Goal: Information Seeking & Learning: Check status

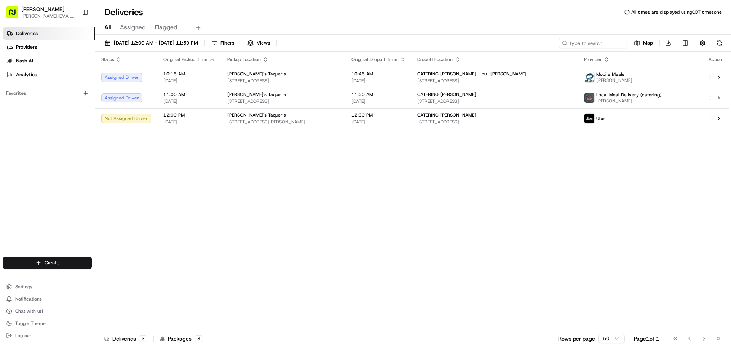
click at [167, 47] on button "08/19/2025 12:00 AM - 08/19/2025 11:59 PM" at bounding box center [151, 43] width 100 height 11
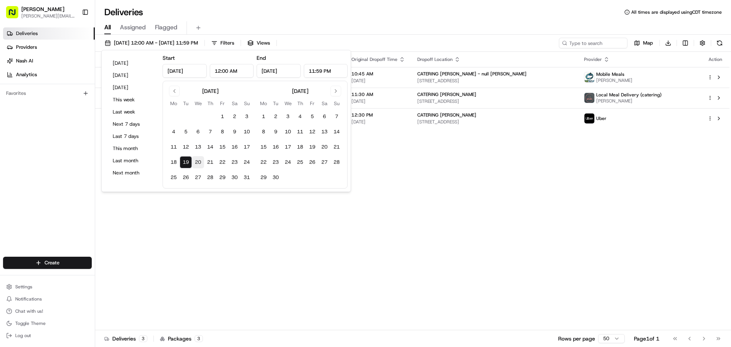
click at [198, 163] on button "20" at bounding box center [198, 162] width 12 height 12
type input "Aug 20, 2025"
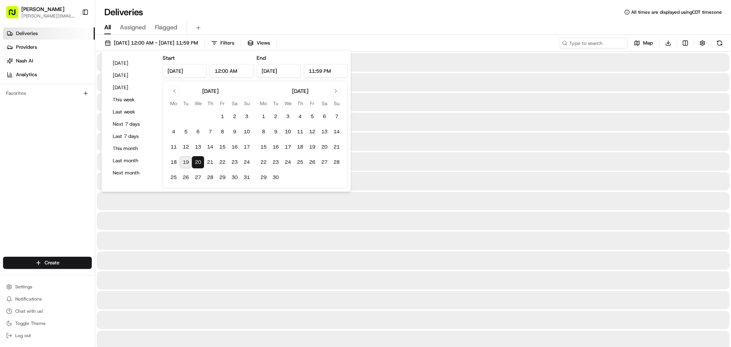
click at [198, 163] on button "20" at bounding box center [198, 162] width 12 height 12
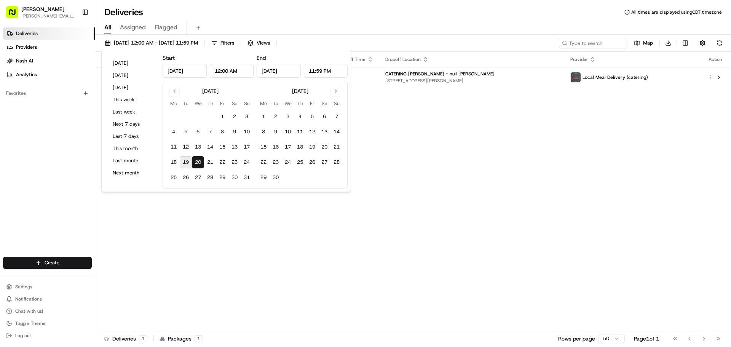
click at [499, 165] on div "Status Original Pickup Time Pickup Location Original Dropoff Time Dropoff Locat…" at bounding box center [412, 191] width 635 height 278
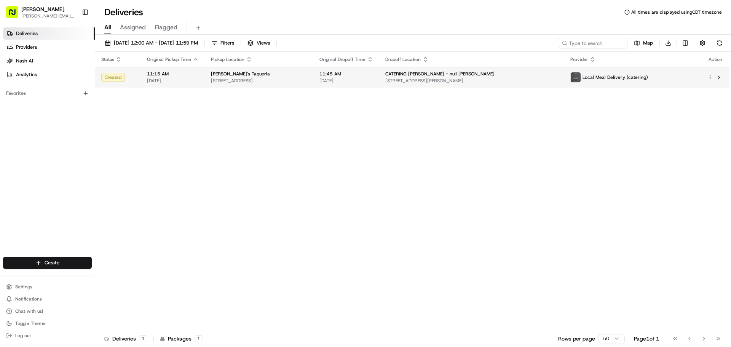
click at [603, 72] on div "Local Meal Delivery (catering)" at bounding box center [610, 77] width 78 height 11
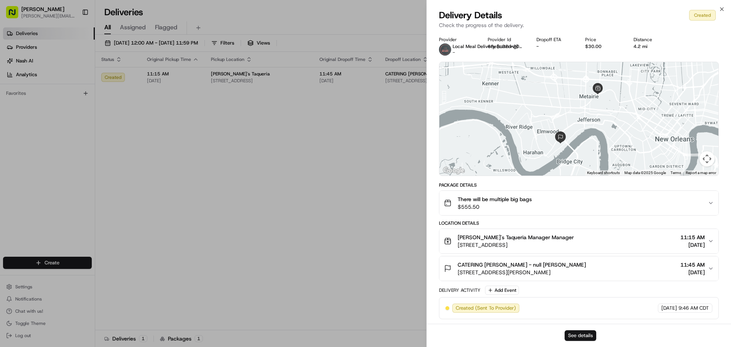
click at [582, 338] on button "See details" at bounding box center [581, 335] width 32 height 11
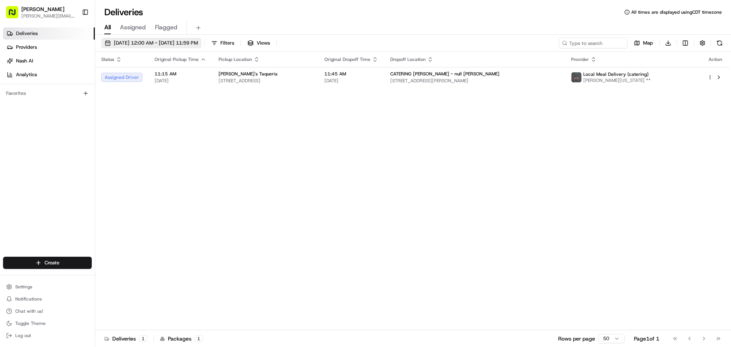
click at [194, 43] on span "08/20/2025 12:00 AM - 08/20/2025 11:59 PM" at bounding box center [156, 43] width 84 height 7
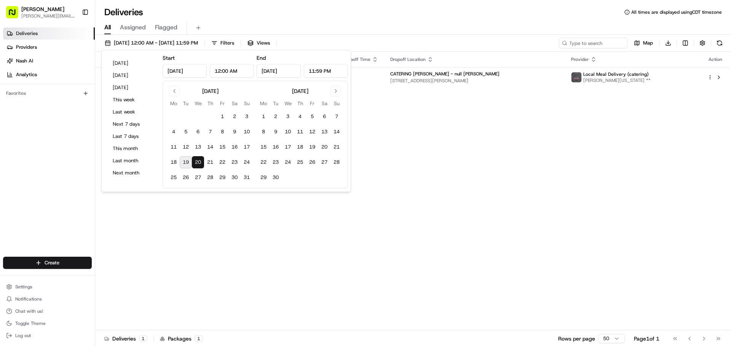
click at [185, 157] on button "19" at bounding box center [186, 162] width 12 height 12
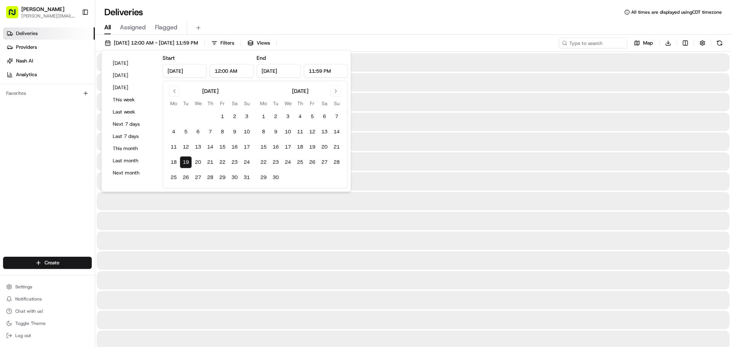
type input "Aug 19, 2025"
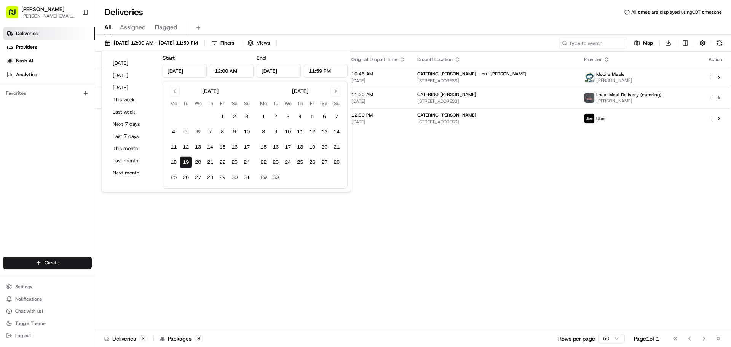
click at [185, 157] on button "19" at bounding box center [186, 162] width 12 height 12
click at [451, 168] on div "Status Original Pickup Time Pickup Location Original Dropoff Time Dropoff Locat…" at bounding box center [412, 191] width 635 height 278
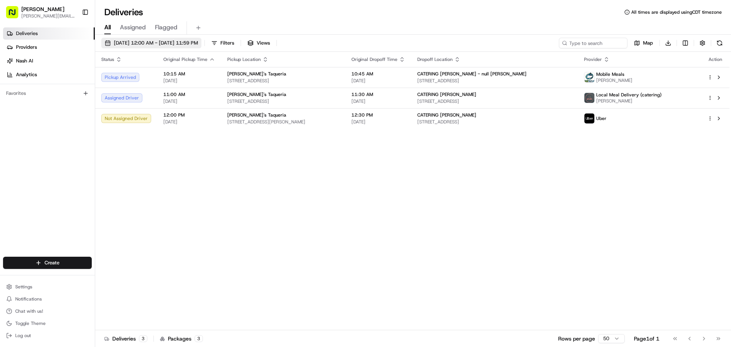
click at [147, 40] on span "[DATE] 12:00 AM - [DATE] 11:59 PM" at bounding box center [156, 43] width 84 height 7
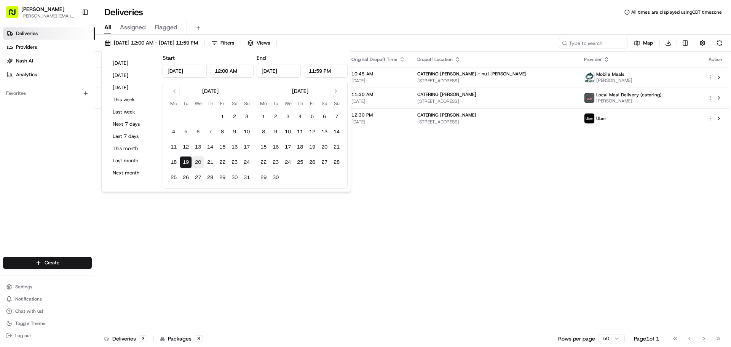
click at [198, 160] on button "20" at bounding box center [198, 162] width 12 height 12
type input "Aug 20, 2025"
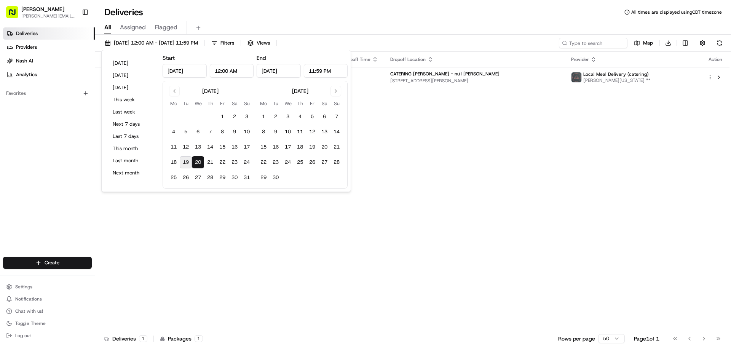
click at [186, 161] on button "19" at bounding box center [186, 162] width 12 height 12
type input "Aug 19, 2025"
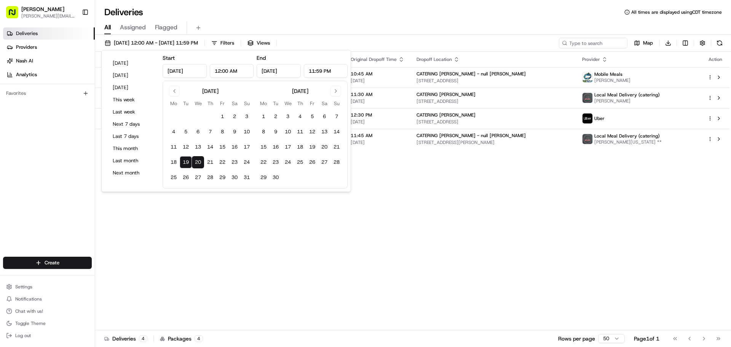
click at [186, 161] on button "19" at bounding box center [186, 162] width 12 height 12
type input "Aug 19, 2025"
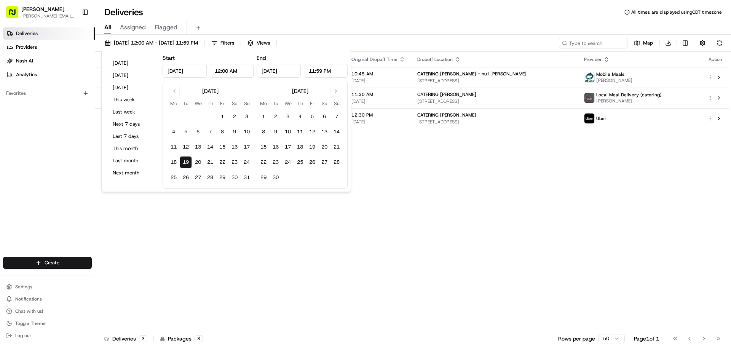
click at [460, 179] on div "Status Original Pickup Time Pickup Location Original Dropoff Time Dropoff Locat…" at bounding box center [412, 191] width 635 height 278
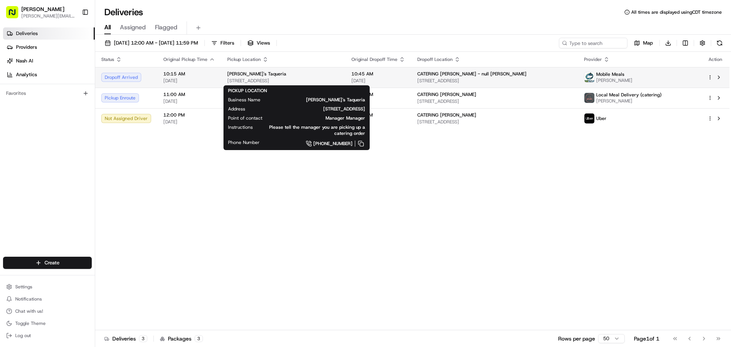
click at [278, 75] on div "Felipe's Taqueria" at bounding box center [283, 74] width 112 height 6
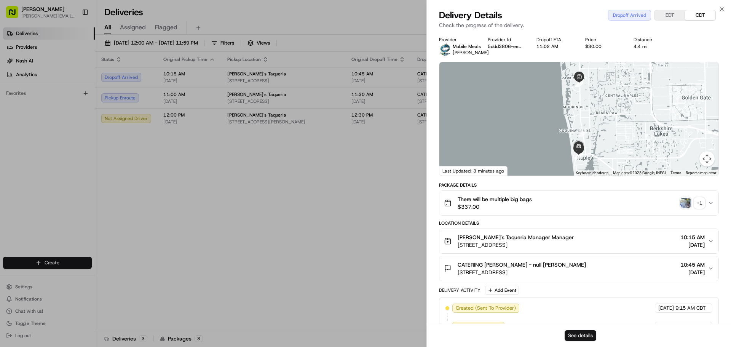
click at [581, 335] on button "See details" at bounding box center [581, 335] width 32 height 11
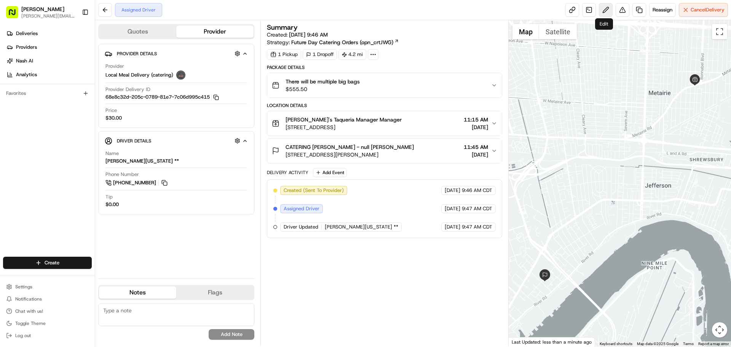
click at [601, 9] on button at bounding box center [606, 10] width 14 height 14
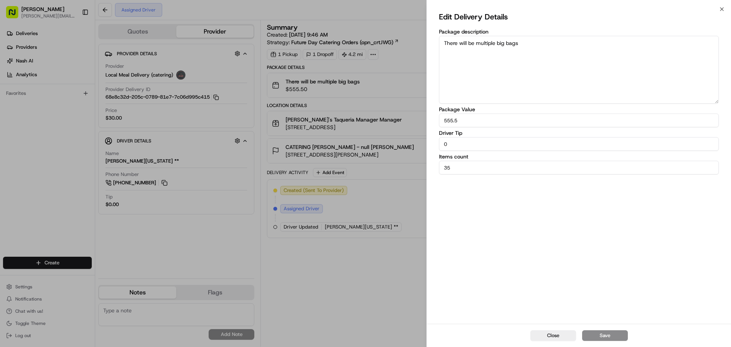
click at [462, 148] on input "0" at bounding box center [579, 144] width 280 height 14
type input "15.00"
click at [610, 333] on button "Save" at bounding box center [605, 335] width 46 height 11
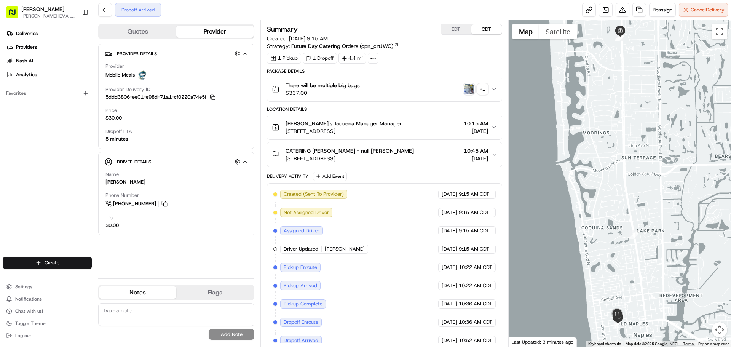
drag, startPoint x: 634, startPoint y: 263, endPoint x: 622, endPoint y: 194, distance: 70.0
click at [622, 194] on div at bounding box center [620, 183] width 223 height 326
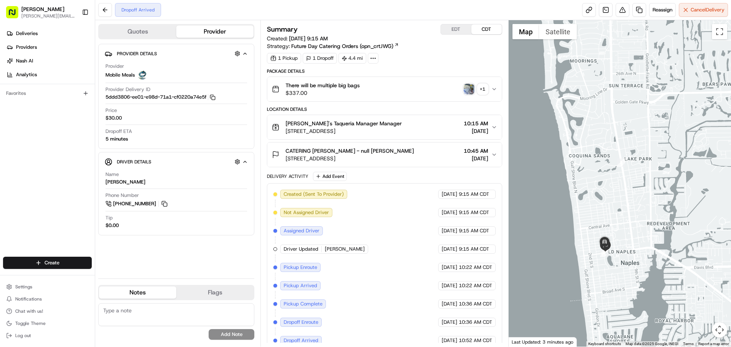
click at [496, 88] on icon "button" at bounding box center [494, 89] width 6 height 6
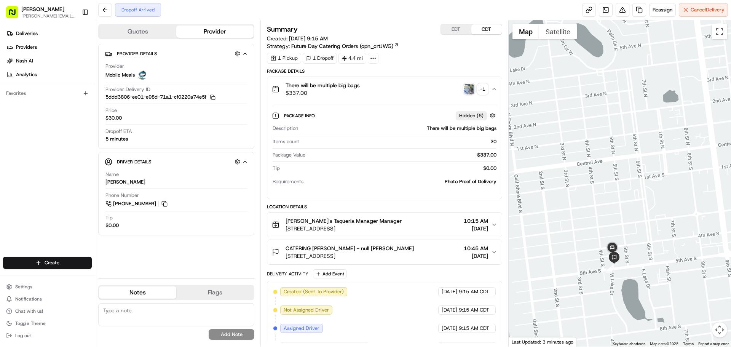
drag, startPoint x: 625, startPoint y: 296, endPoint x: 592, endPoint y: 251, distance: 55.8
click at [592, 251] on div at bounding box center [620, 183] width 223 height 326
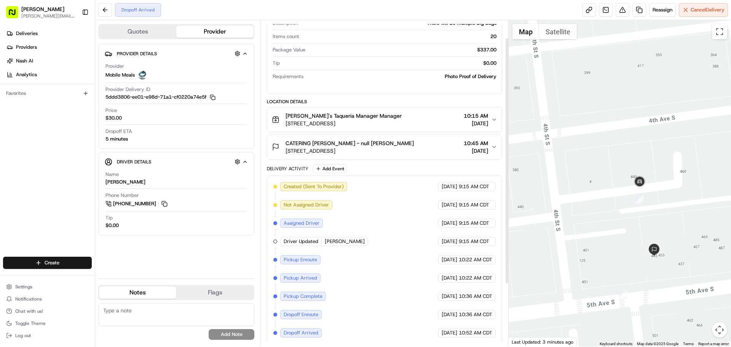
scroll to position [106, 0]
click at [404, 144] on div "CATERING Elizabeth - null Woods" at bounding box center [350, 142] width 128 height 8
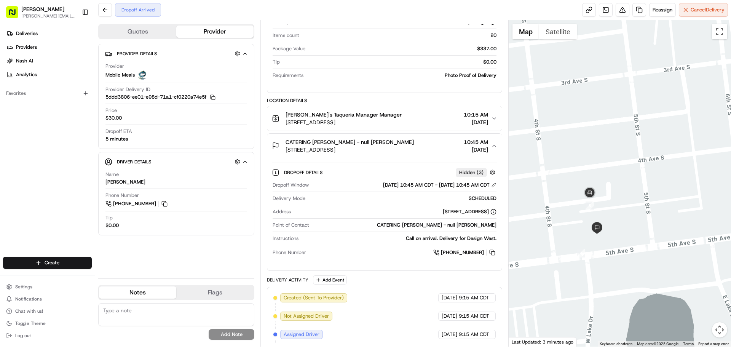
scroll to position [219, 0]
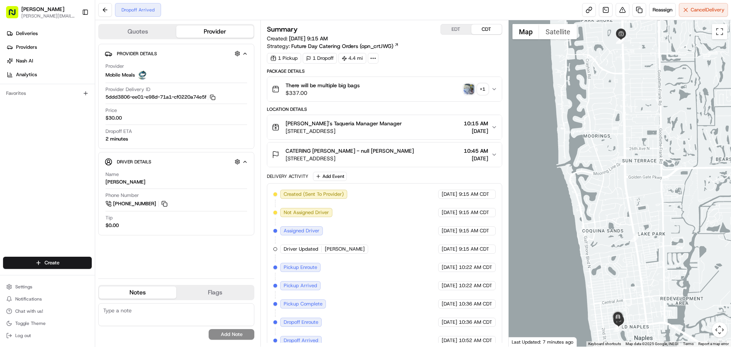
click at [493, 86] on icon "button" at bounding box center [494, 89] width 6 height 6
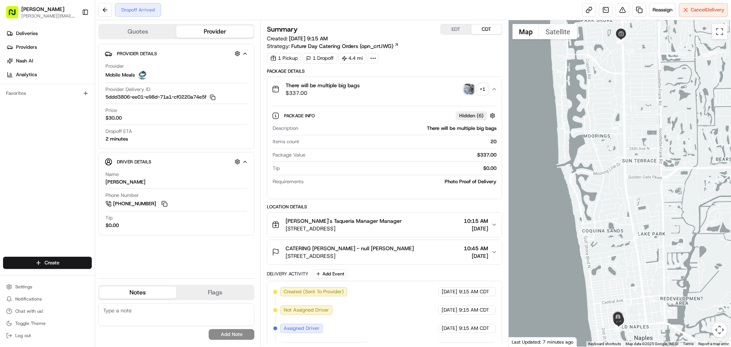
click at [463, 89] on div "There will be multiple big bags $337.00 + 1" at bounding box center [381, 89] width 219 height 15
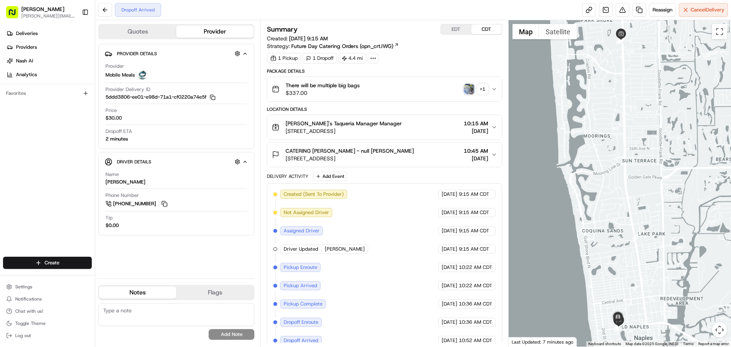
click at [467, 89] on img "button" at bounding box center [469, 89] width 11 height 11
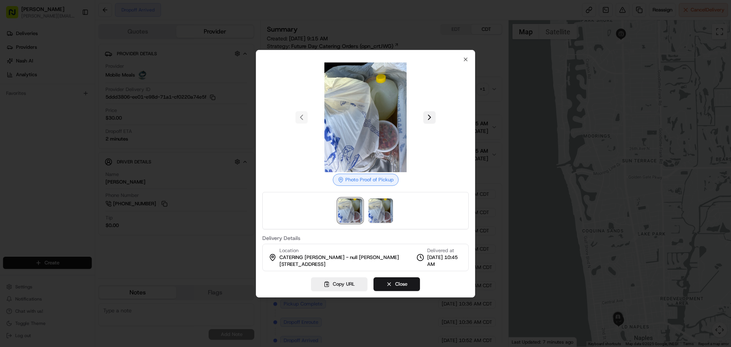
click at [429, 122] on button at bounding box center [430, 117] width 12 height 12
click at [467, 58] on icon "button" at bounding box center [465, 59] width 3 height 3
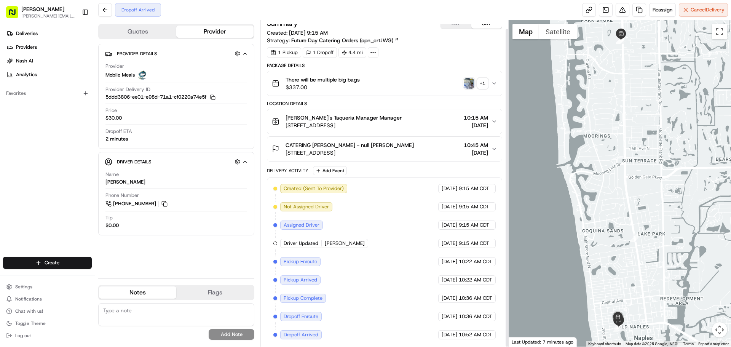
scroll to position [9, 0]
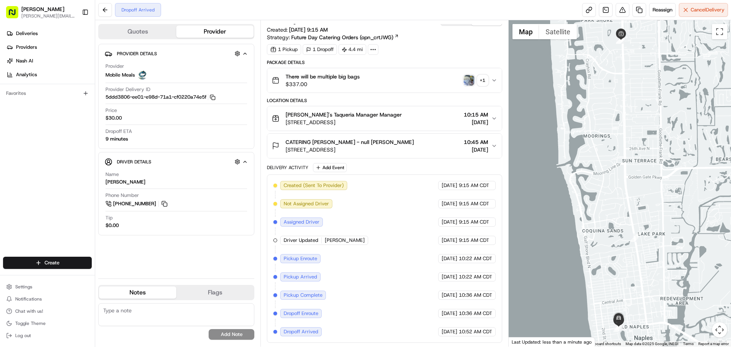
click at [491, 81] on icon "button" at bounding box center [494, 80] width 6 height 6
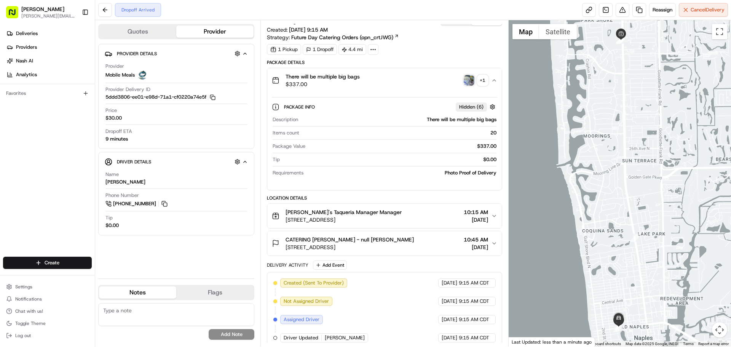
scroll to position [106, 0]
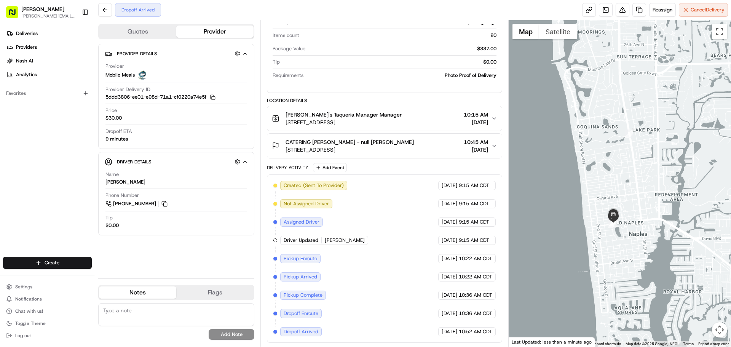
drag, startPoint x: 619, startPoint y: 259, endPoint x: 613, endPoint y: 144, distance: 114.8
click at [613, 144] on div at bounding box center [620, 183] width 223 height 326
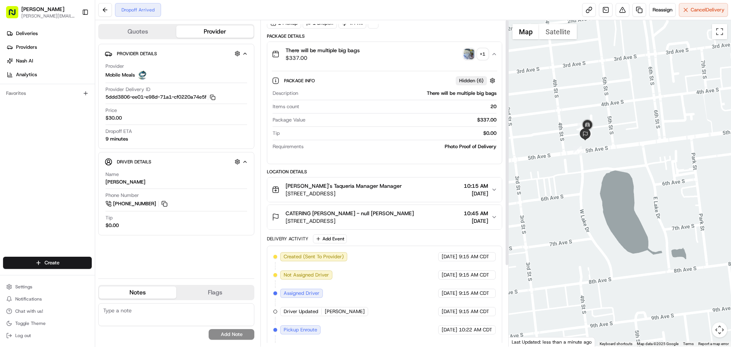
scroll to position [0, 0]
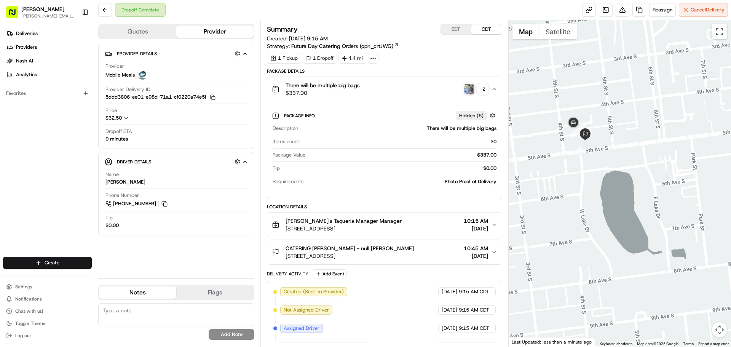
click at [459, 82] on div "There will be multiple big bags $337.00 + 2" at bounding box center [381, 89] width 219 height 15
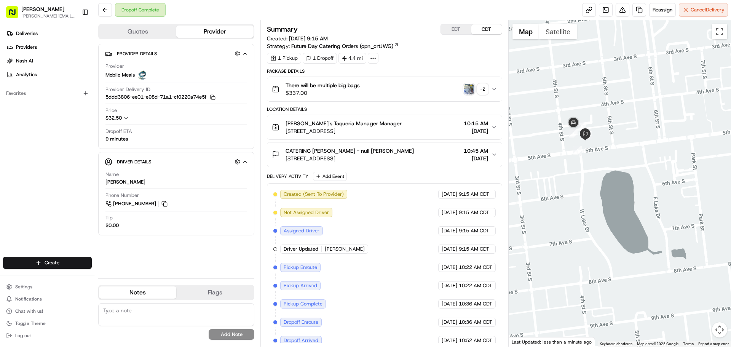
click at [488, 88] on div "+ 2" at bounding box center [483, 89] width 11 height 11
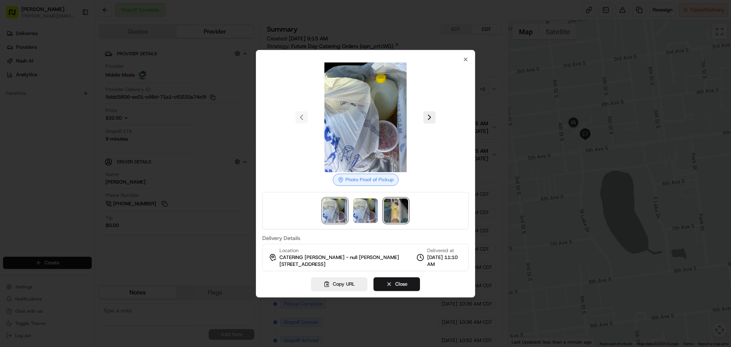
click at [398, 206] on img at bounding box center [396, 210] width 24 height 24
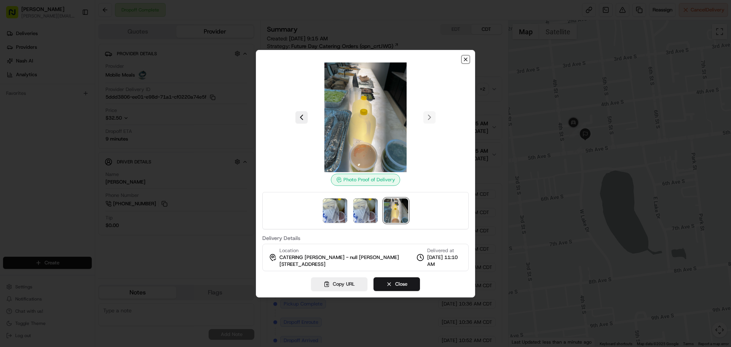
click at [467, 58] on icon "button" at bounding box center [465, 59] width 3 height 3
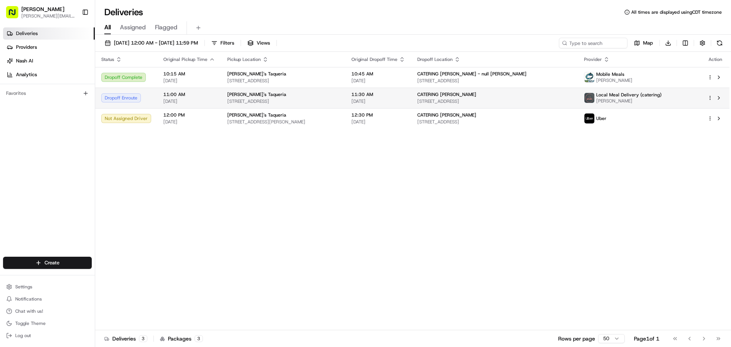
click at [334, 92] on div "[PERSON_NAME]'s Taqueria" at bounding box center [283, 94] width 112 height 6
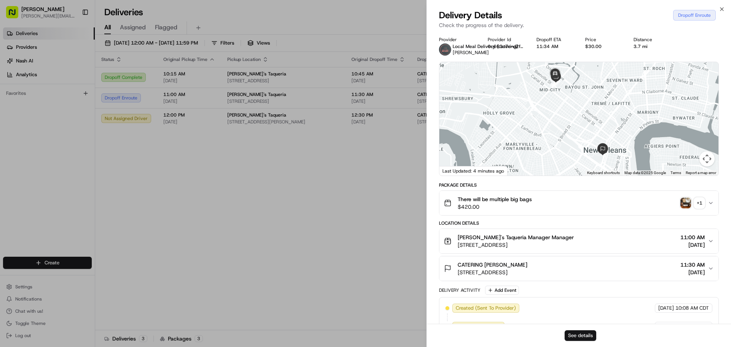
click at [582, 337] on button "See details" at bounding box center [581, 335] width 32 height 11
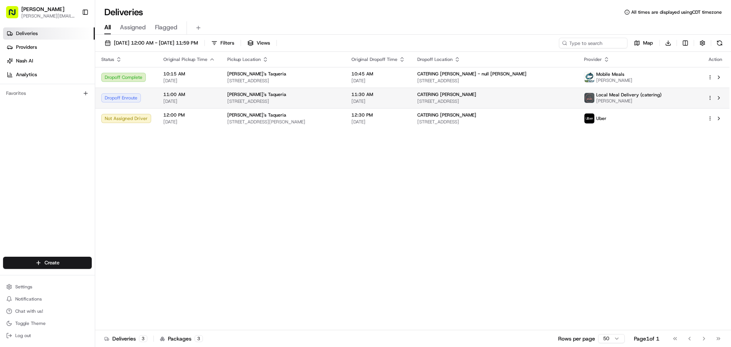
click at [442, 101] on td "CATERING [PERSON_NAME] [STREET_ADDRESS]" at bounding box center [494, 98] width 167 height 21
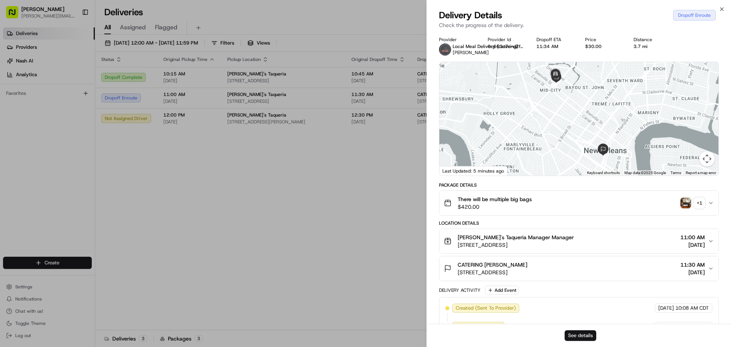
click at [574, 334] on button "See details" at bounding box center [581, 335] width 32 height 11
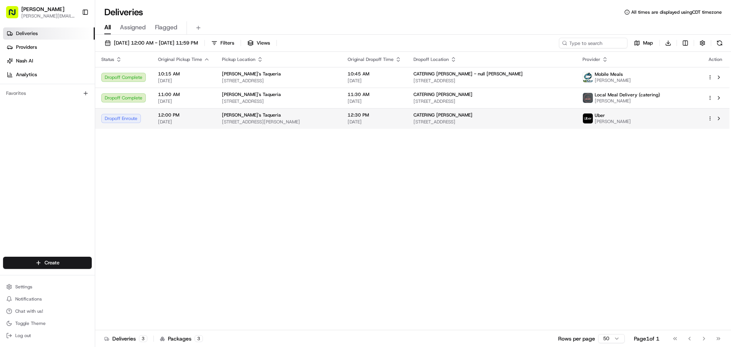
click at [401, 124] on span "[DATE]" at bounding box center [375, 122] width 54 height 6
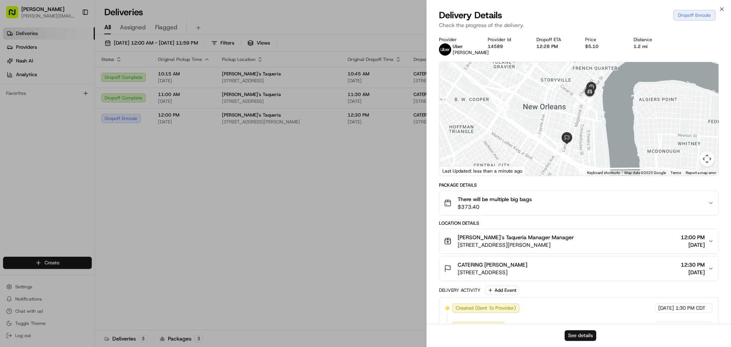
click at [580, 339] on button "See details" at bounding box center [581, 335] width 32 height 11
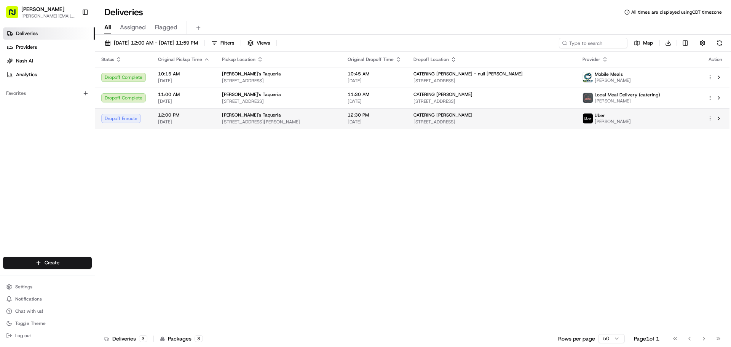
click at [381, 118] on span "12:30 PM" at bounding box center [375, 115] width 54 height 6
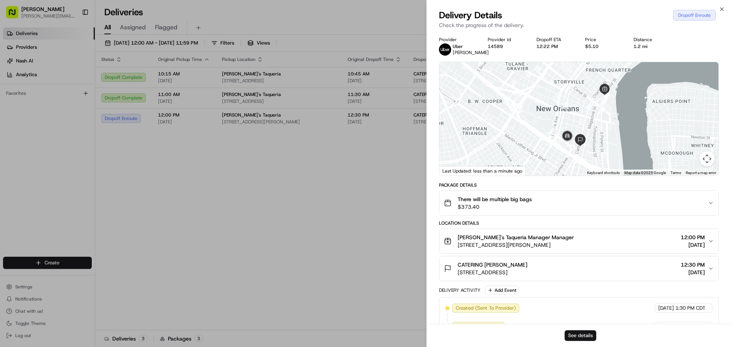
click at [584, 341] on button "See details" at bounding box center [581, 335] width 32 height 11
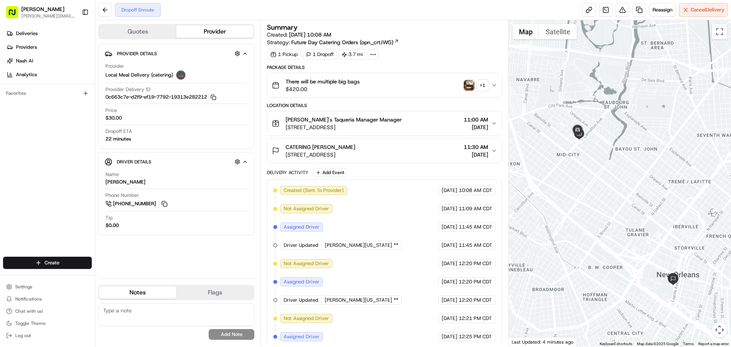
click at [473, 84] on img "button" at bounding box center [469, 85] width 11 height 11
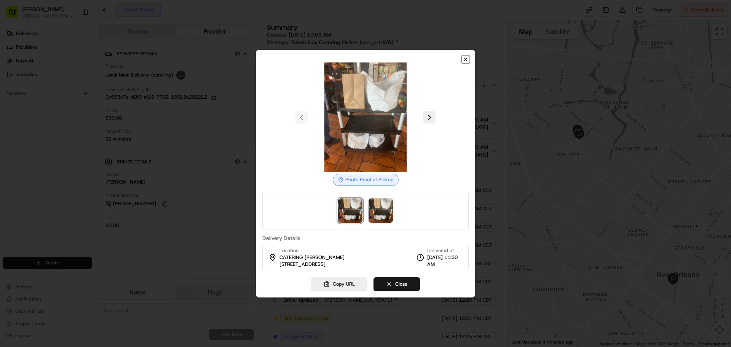
click at [465, 60] on icon "button" at bounding box center [466, 59] width 6 height 6
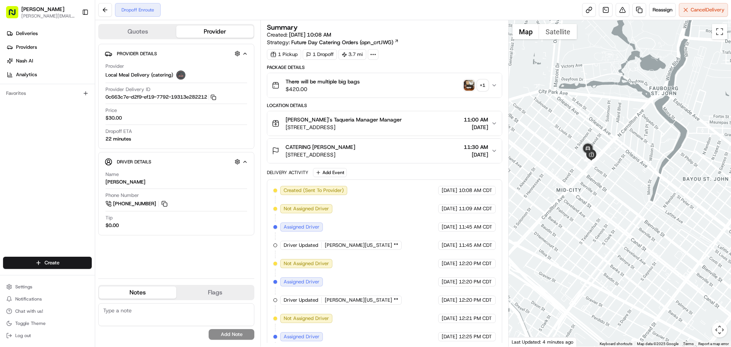
drag, startPoint x: 600, startPoint y: 112, endPoint x: 598, endPoint y: 210, distance: 97.5
click at [598, 210] on div at bounding box center [620, 183] width 223 height 326
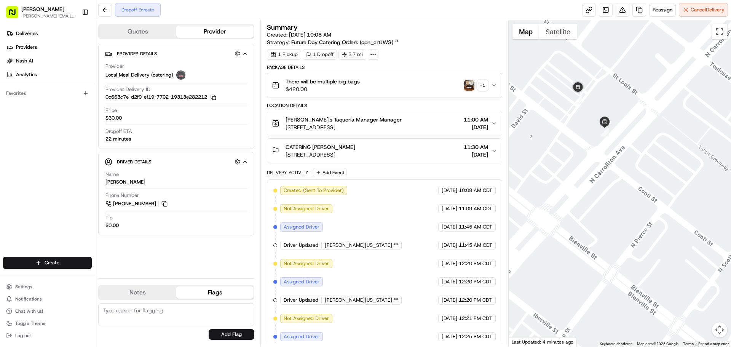
click at [211, 289] on button "Flags" at bounding box center [214, 292] width 77 height 12
click at [162, 295] on button "Notes" at bounding box center [137, 292] width 77 height 12
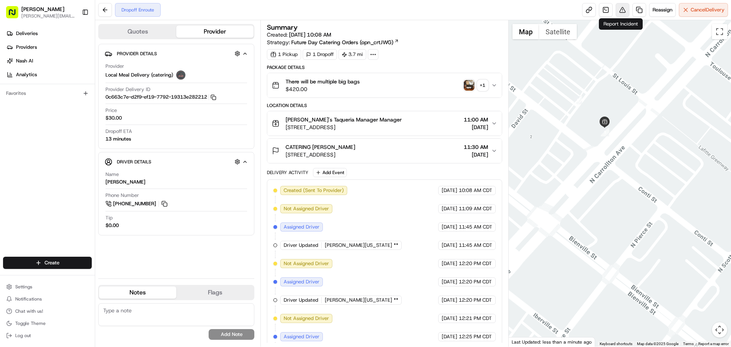
click at [624, 12] on button at bounding box center [623, 10] width 14 height 14
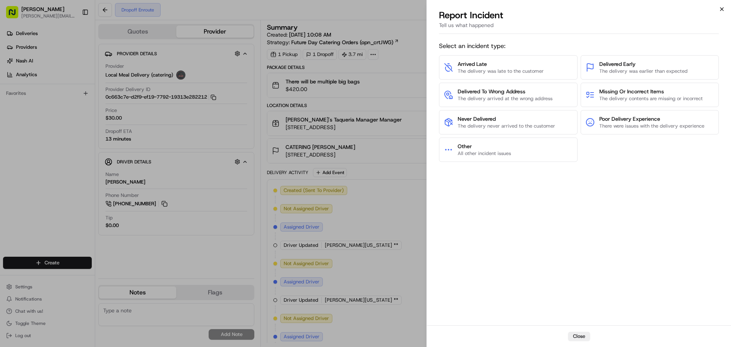
click at [719, 10] on icon "button" at bounding box center [722, 9] width 6 height 6
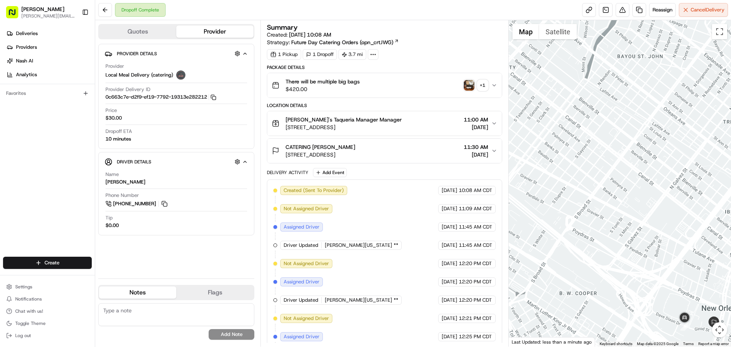
click at [406, 144] on div "CATERING [PERSON_NAME] [STREET_ADDRESS] 11:30 AM [DATE]" at bounding box center [381, 150] width 219 height 15
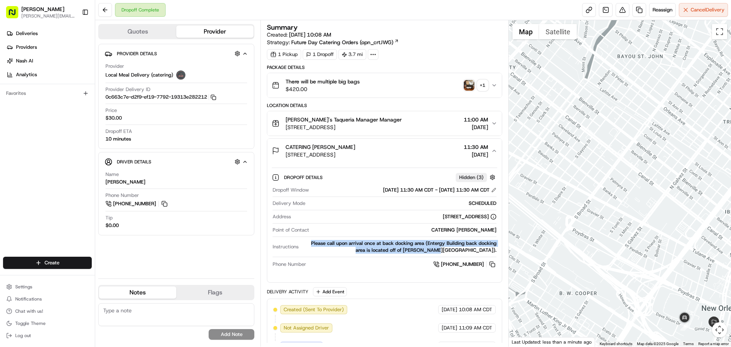
drag, startPoint x: 311, startPoint y: 243, endPoint x: 494, endPoint y: 253, distance: 183.5
click at [494, 253] on div "Please call upon arrival once at back docking area (Entergy Building back docki…" at bounding box center [399, 247] width 195 height 14
copy div "Please call upon arrival once at back docking area (Entergy Building back docki…"
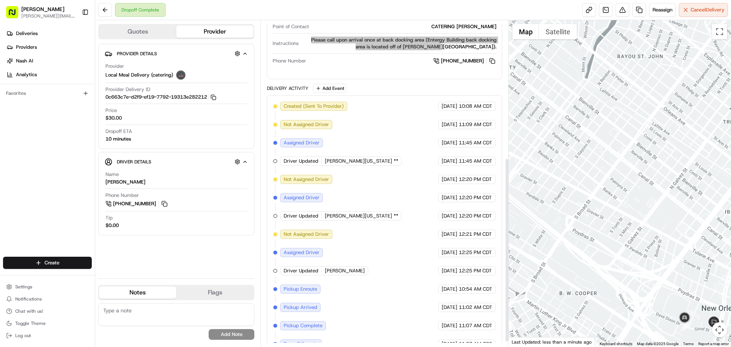
scroll to position [252, 0]
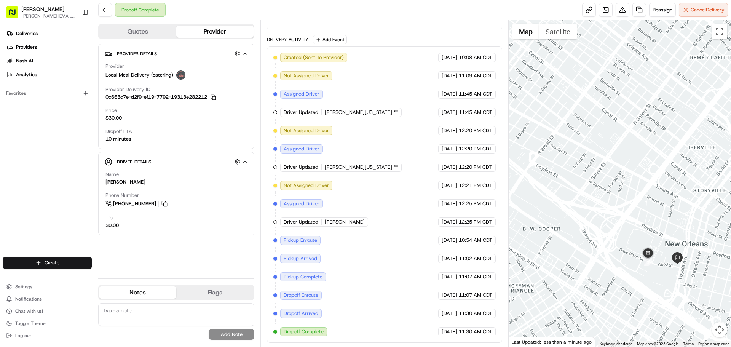
drag, startPoint x: 654, startPoint y: 313, endPoint x: 582, endPoint y: 190, distance: 142.4
click at [582, 190] on div at bounding box center [620, 183] width 223 height 326
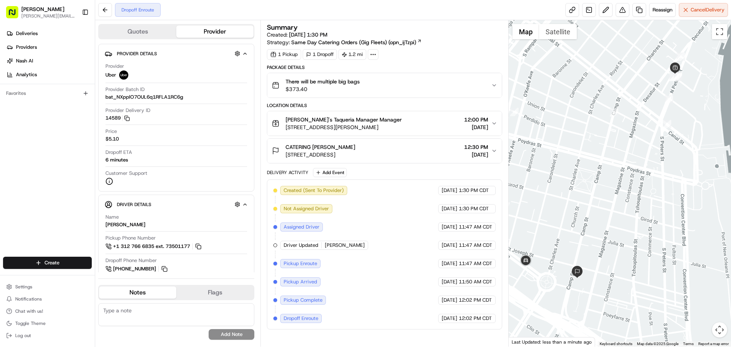
drag, startPoint x: 608, startPoint y: 216, endPoint x: 623, endPoint y: 208, distance: 16.7
click at [623, 208] on div at bounding box center [620, 183] width 223 height 326
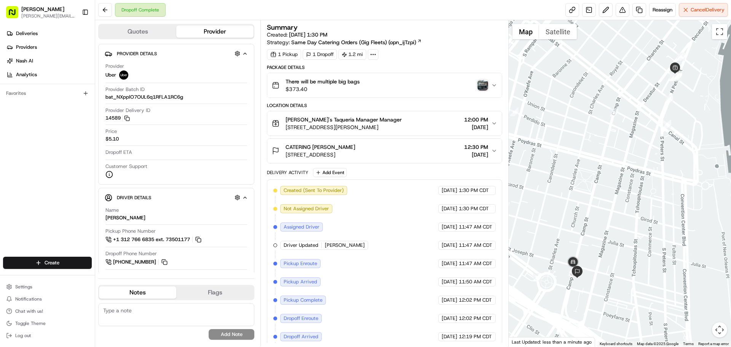
click at [484, 85] on img "button" at bounding box center [483, 85] width 11 height 11
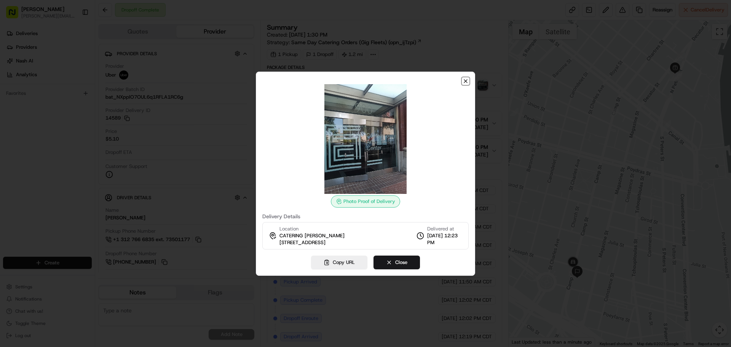
click at [467, 80] on icon "button" at bounding box center [465, 81] width 3 height 3
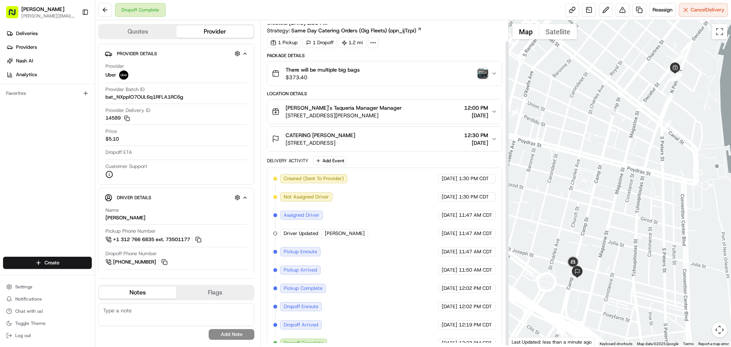
scroll to position [23, 0]
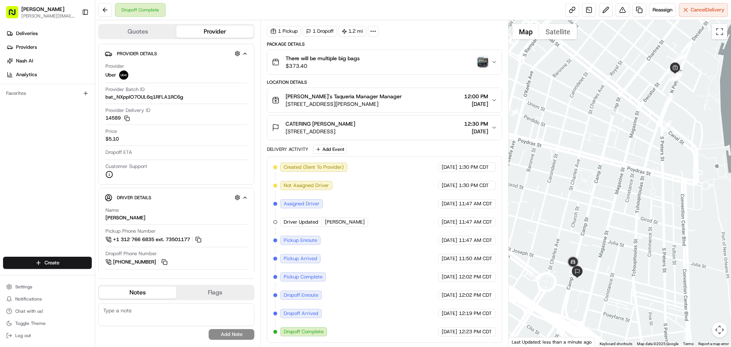
click at [484, 64] on img "button" at bounding box center [483, 62] width 11 height 11
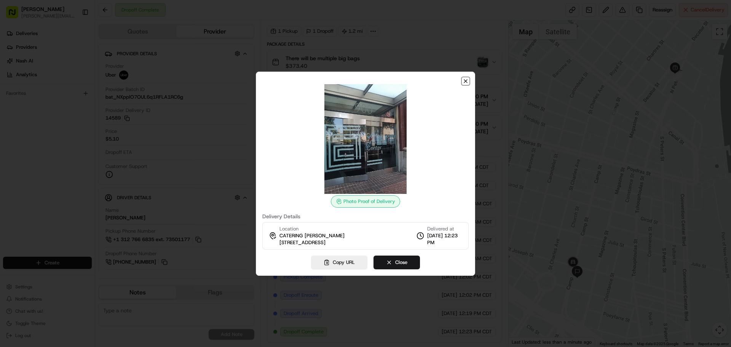
click at [467, 82] on icon "button" at bounding box center [466, 81] width 6 height 6
